Goal: Task Accomplishment & Management: Use online tool/utility

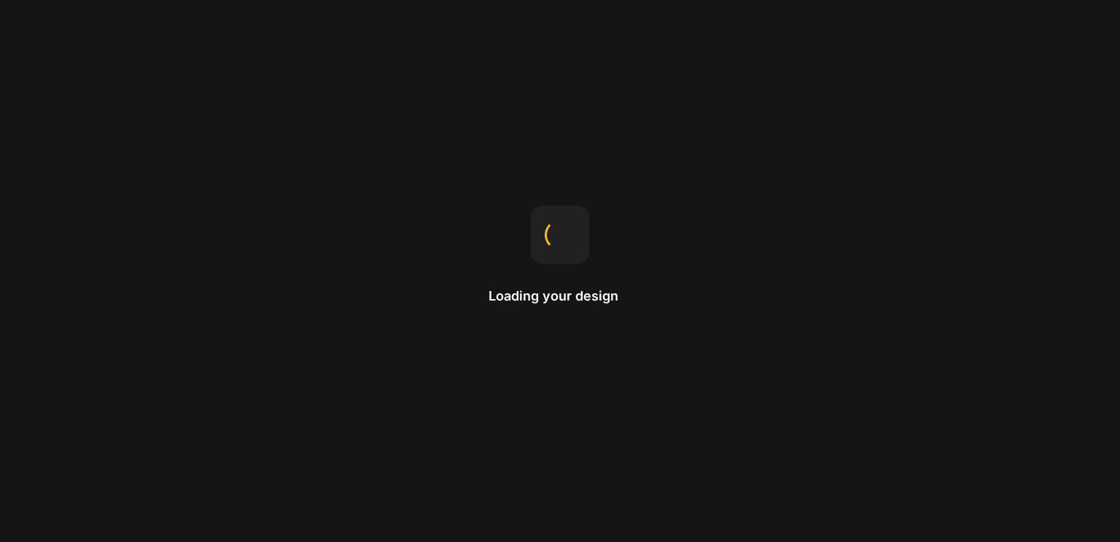
click at [594, 259] on div "Loading your design" at bounding box center [560, 271] width 143 height 131
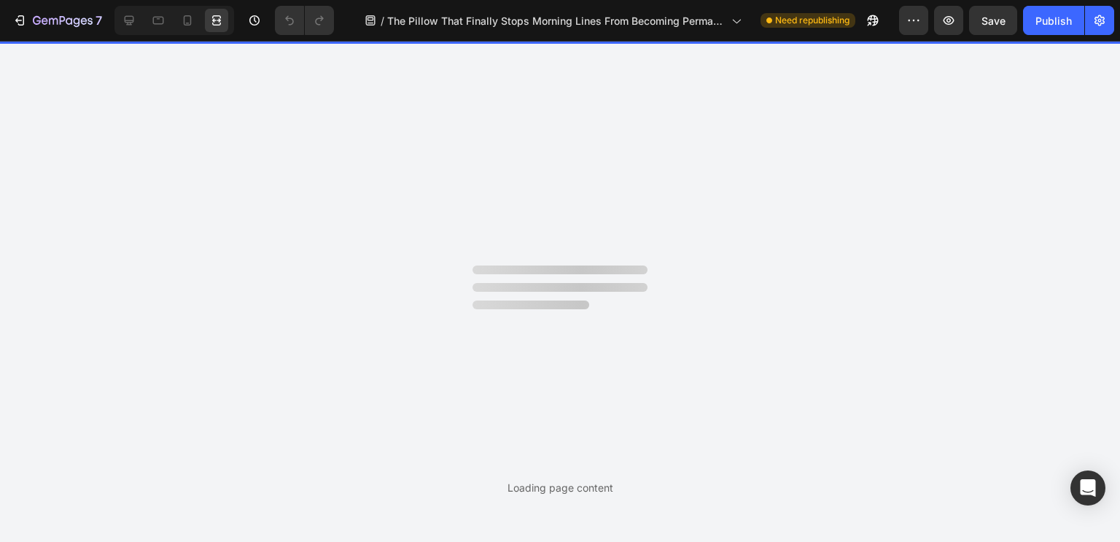
click at [534, 252] on div "Loading page content" at bounding box center [560, 291] width 1120 height 501
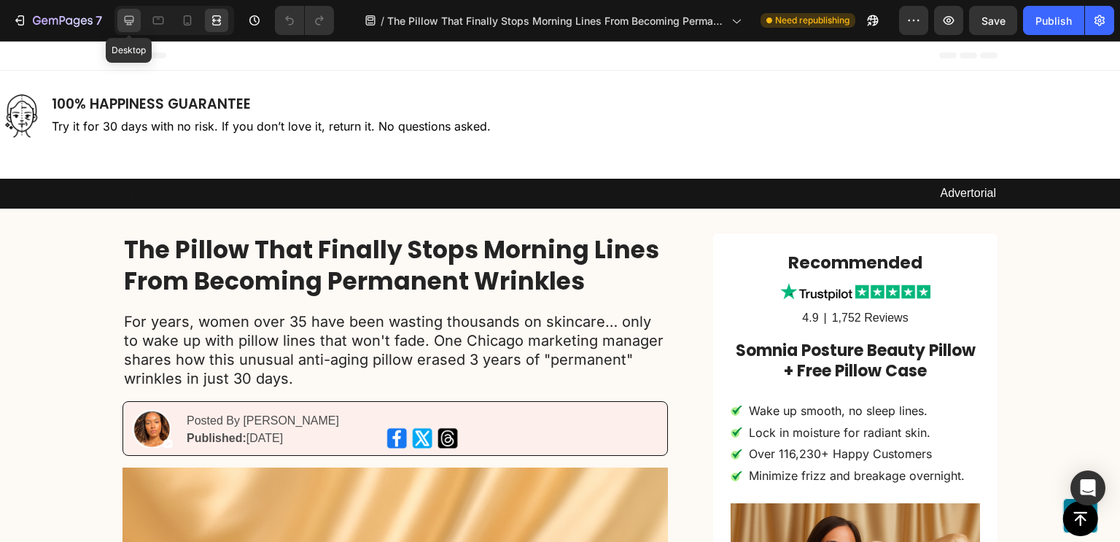
click at [129, 21] on icon at bounding box center [129, 20] width 15 height 15
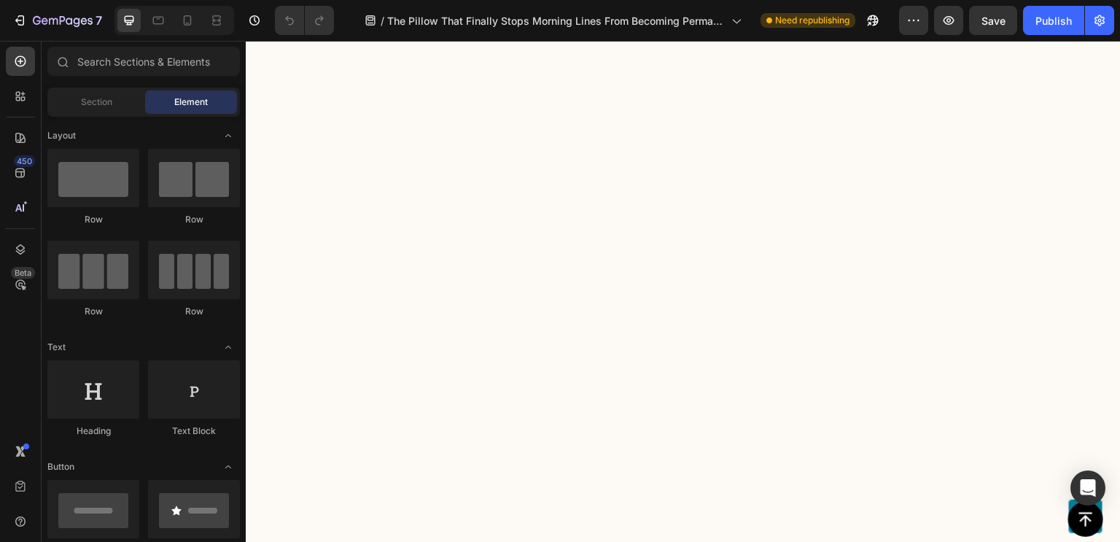
scroll to position [6098, 0]
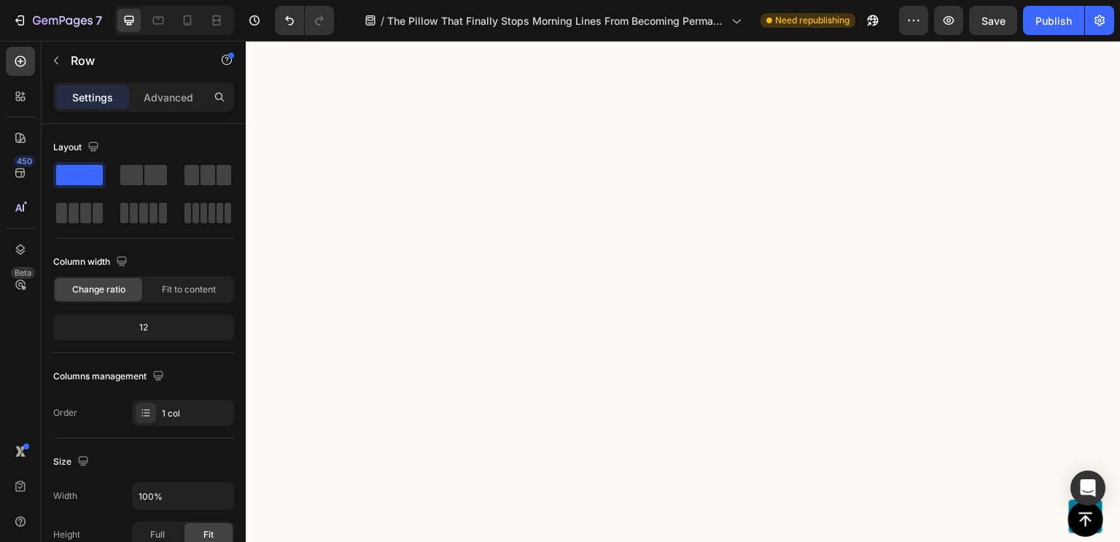
scroll to position [6067, 0]
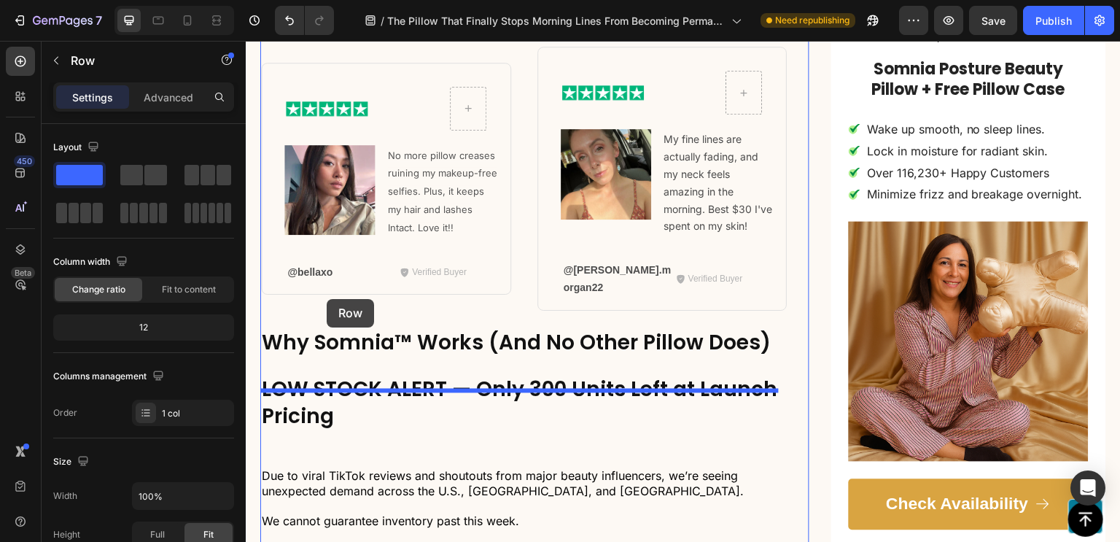
scroll to position [3668, 0]
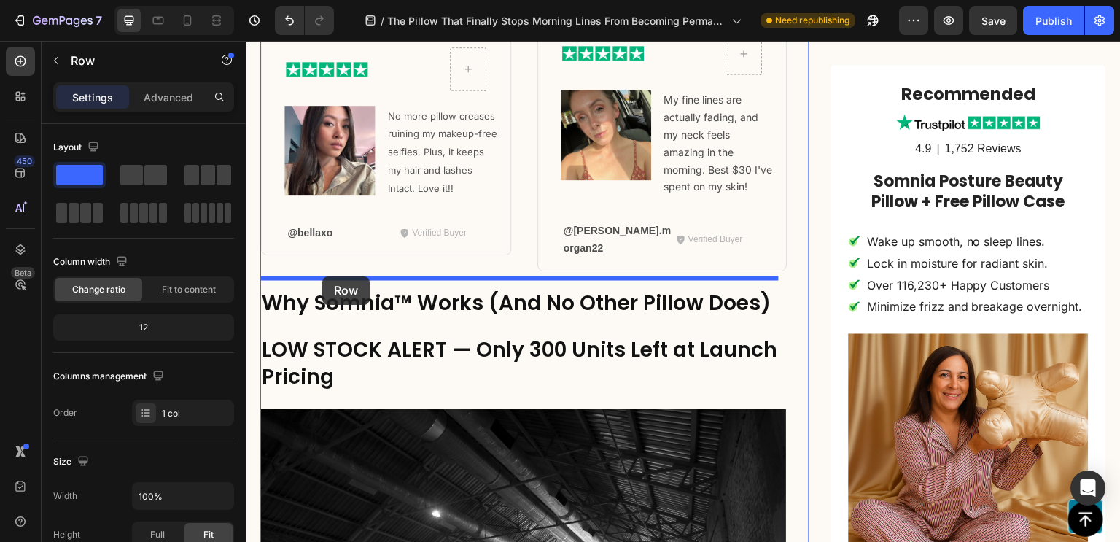
drag, startPoint x: 257, startPoint y: 171, endPoint x: 322, endPoint y: 276, distance: 124.5
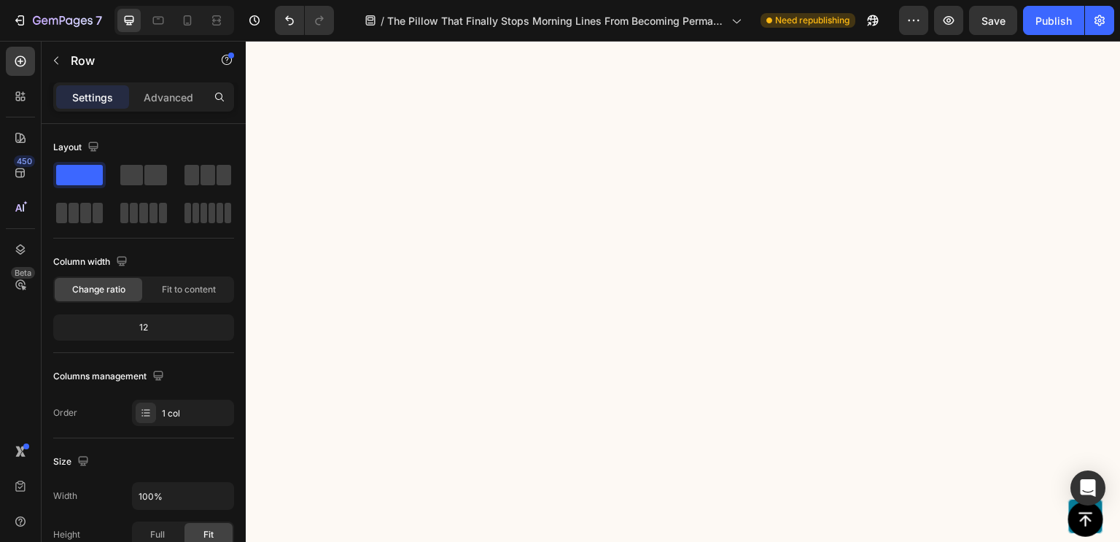
scroll to position [6228, 0]
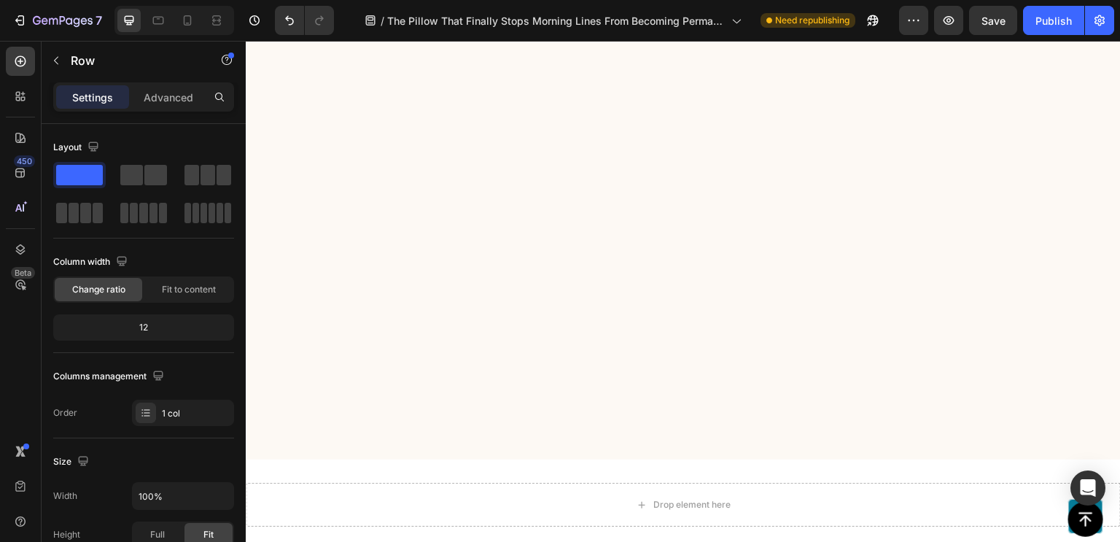
click at [624, 460] on div "Drop element here Section 4" at bounding box center [683, 505] width 875 height 90
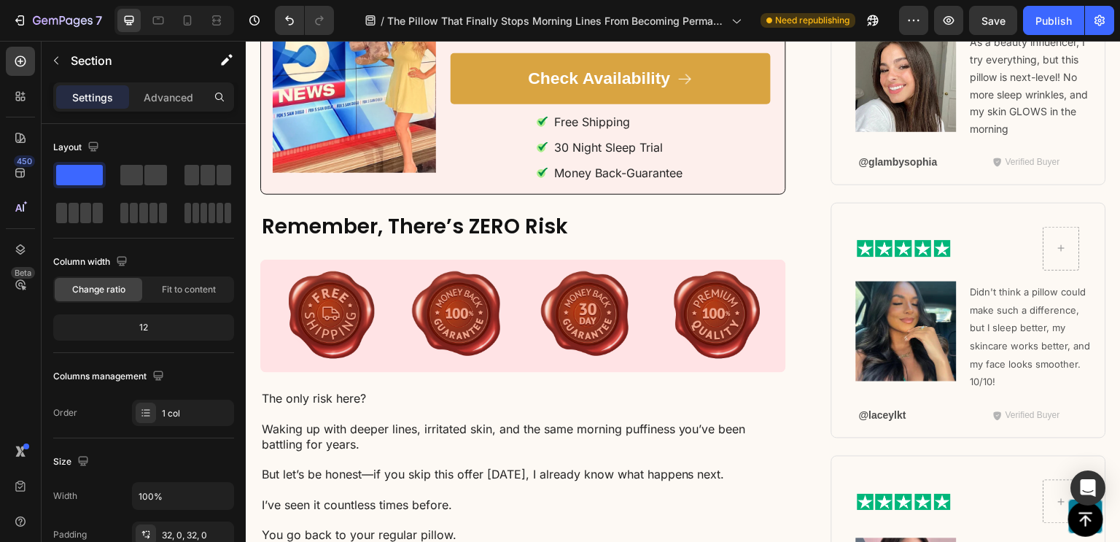
scroll to position [6347, 0]
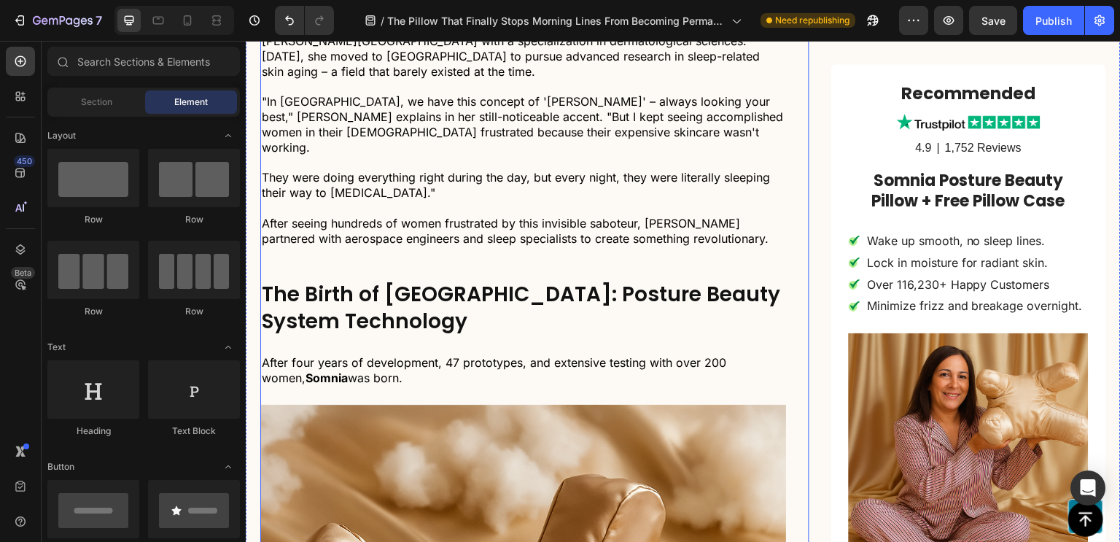
scroll to position [2341, 0]
